Goal: Task Accomplishment & Management: Manage account settings

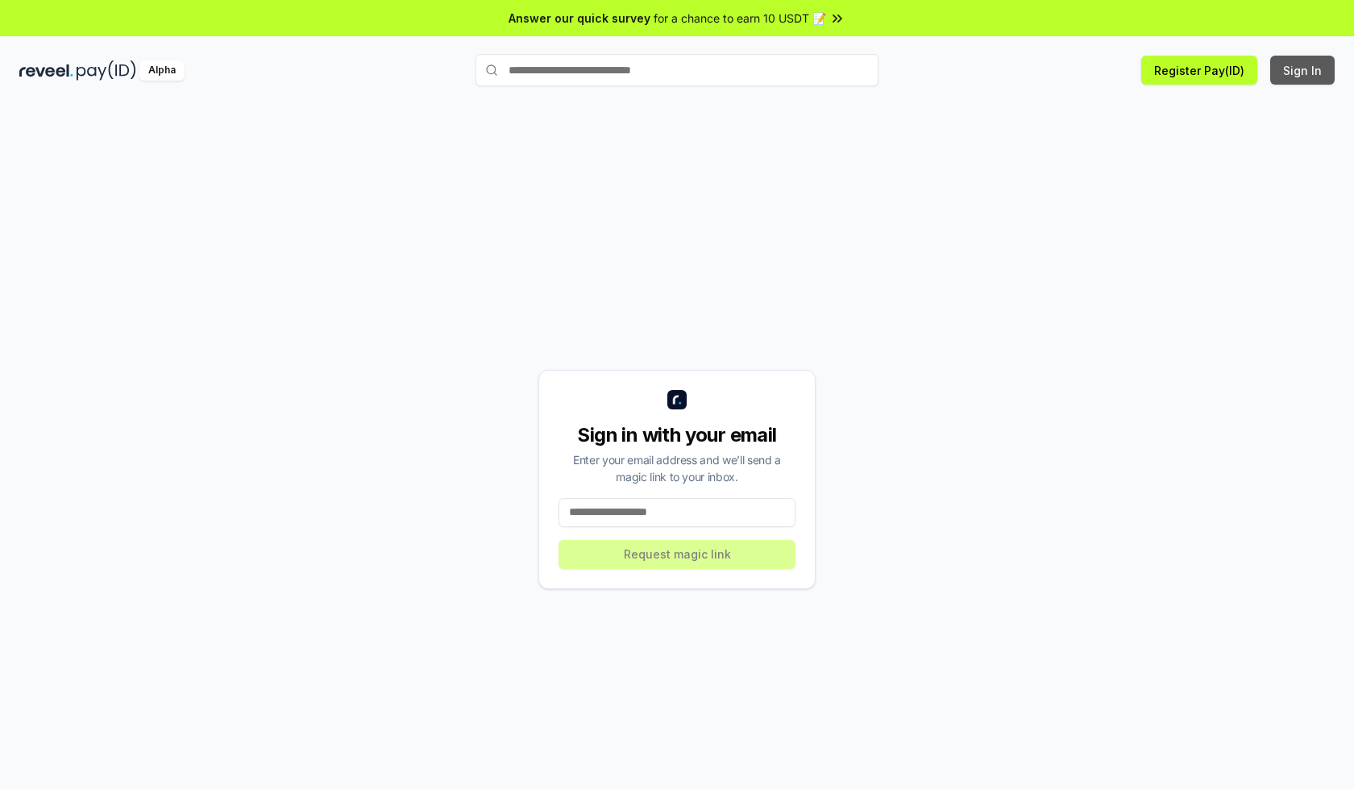
click at [1303, 70] on button "Sign In" at bounding box center [1302, 70] width 64 height 29
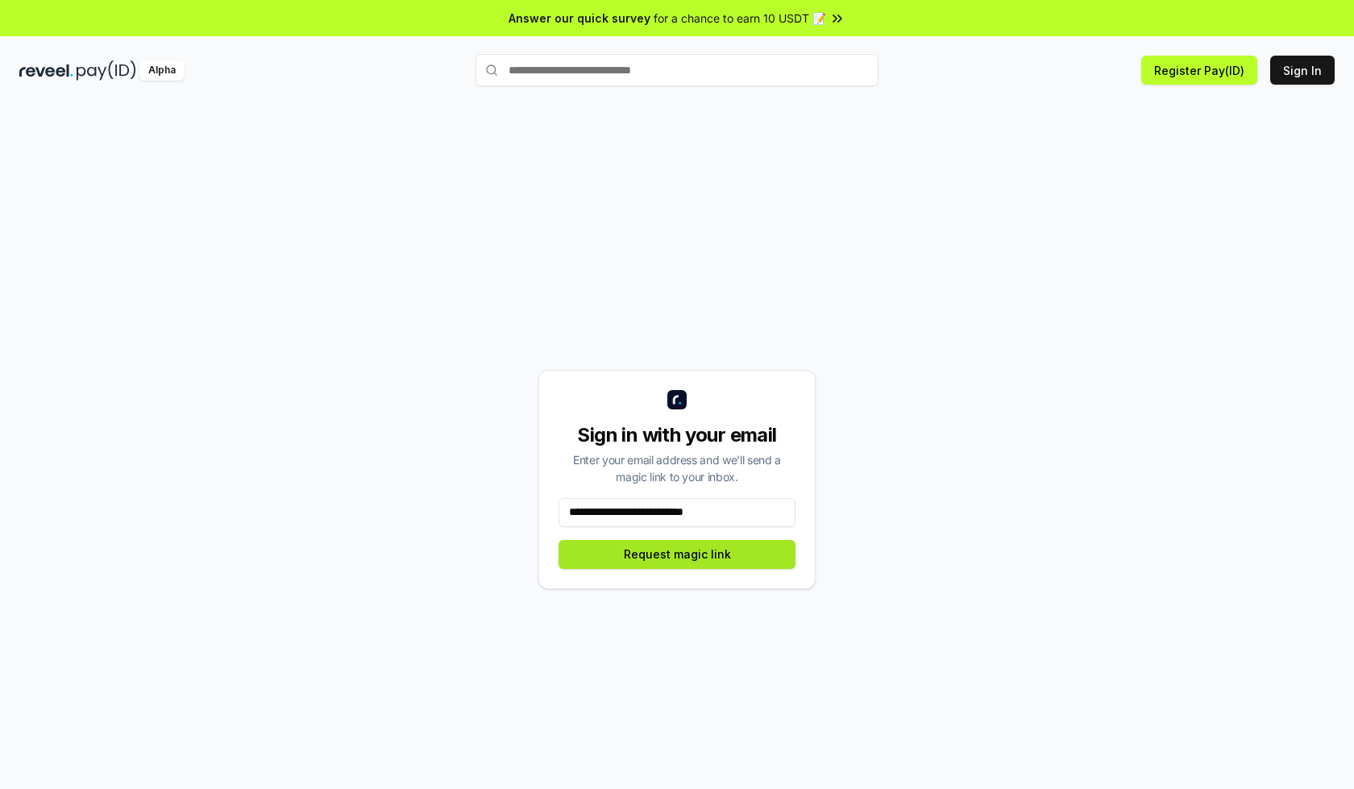
type input "**********"
click at [677, 554] on button "Request magic link" at bounding box center [677, 554] width 237 height 29
